Goal: Information Seeking & Learning: Learn about a topic

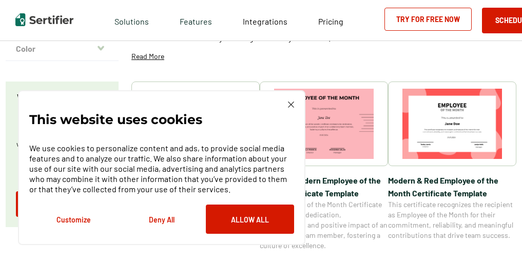
click at [166, 225] on button "Deny All" at bounding box center [162, 219] width 88 height 29
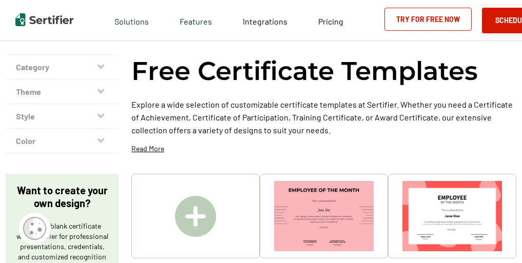
scroll to position [38, 1]
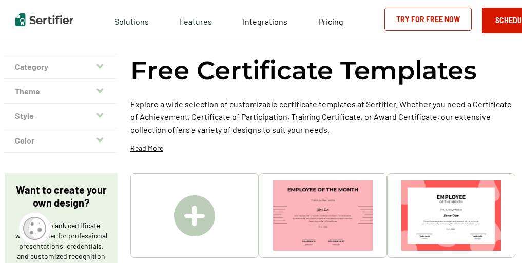
click at [106, 65] on button "Category" at bounding box center [61, 66] width 113 height 25
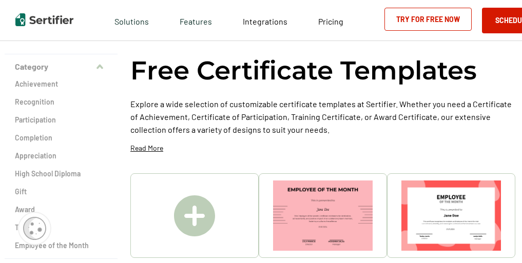
click at [106, 65] on button "Category" at bounding box center [61, 66] width 113 height 25
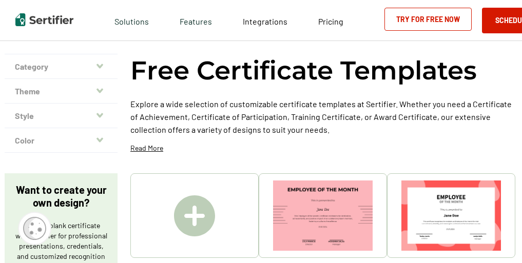
click at [101, 92] on icon "button" at bounding box center [99, 90] width 7 height 5
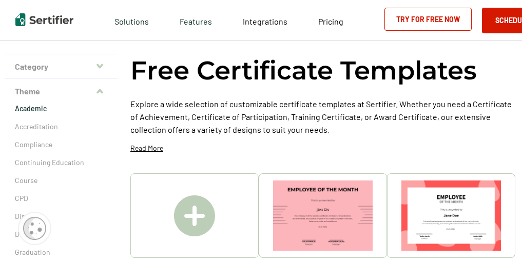
click at [42, 108] on p "Academic" at bounding box center [61, 109] width 92 height 10
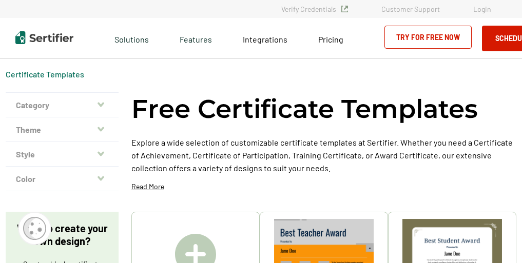
scroll to position [38, 1]
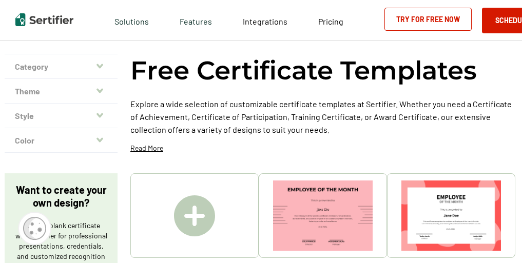
click at [200, 210] on img at bounding box center [194, 216] width 41 height 41
